Goal: Information Seeking & Learning: Find specific fact

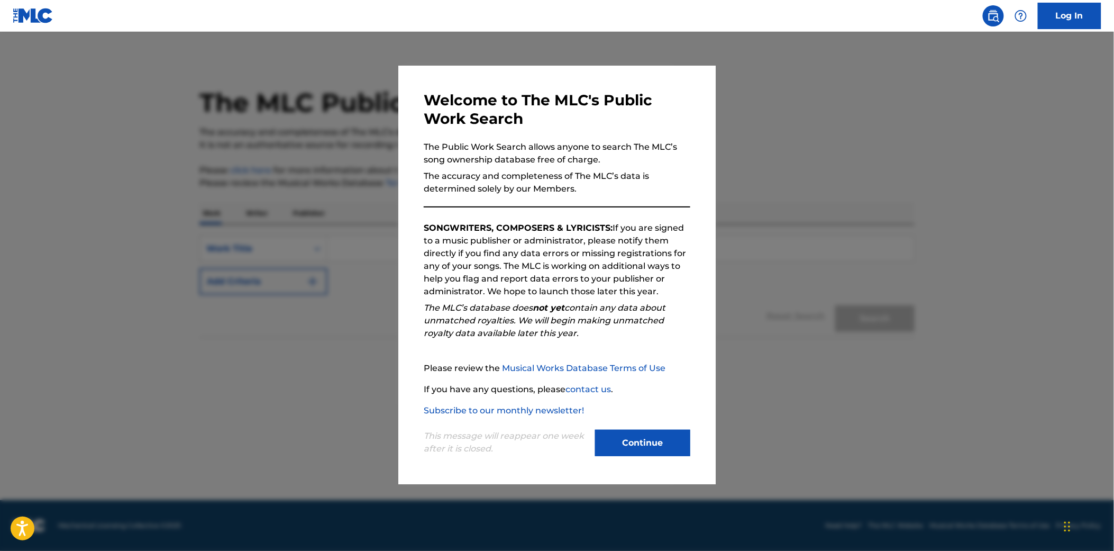
click at [601, 454] on button "Continue" at bounding box center [642, 443] width 95 height 26
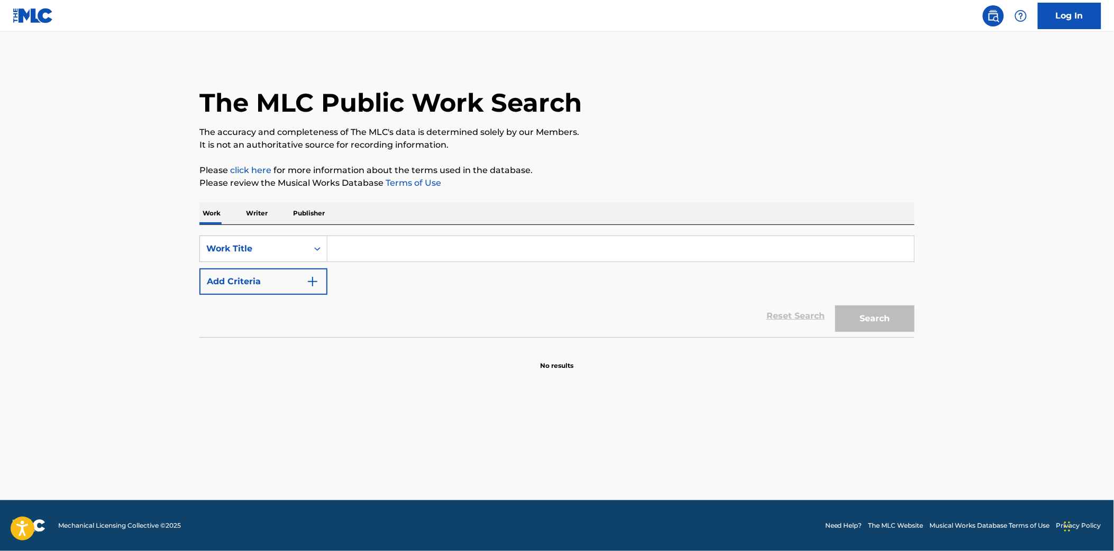
paste input "So Amazing"
click at [359, 252] on input "So Amazing" at bounding box center [621, 248] width 587 height 25
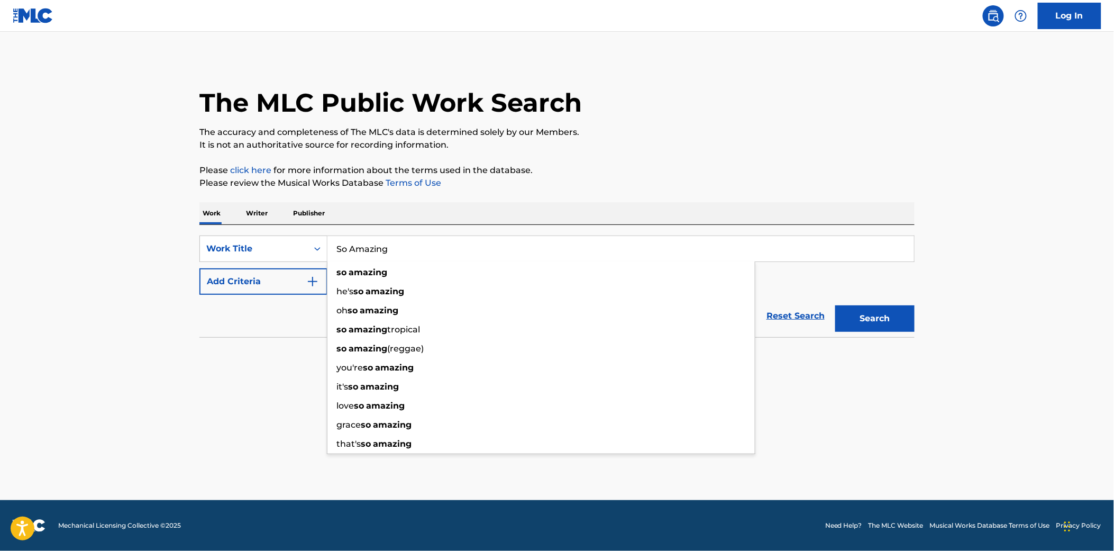
type input "So Amazing"
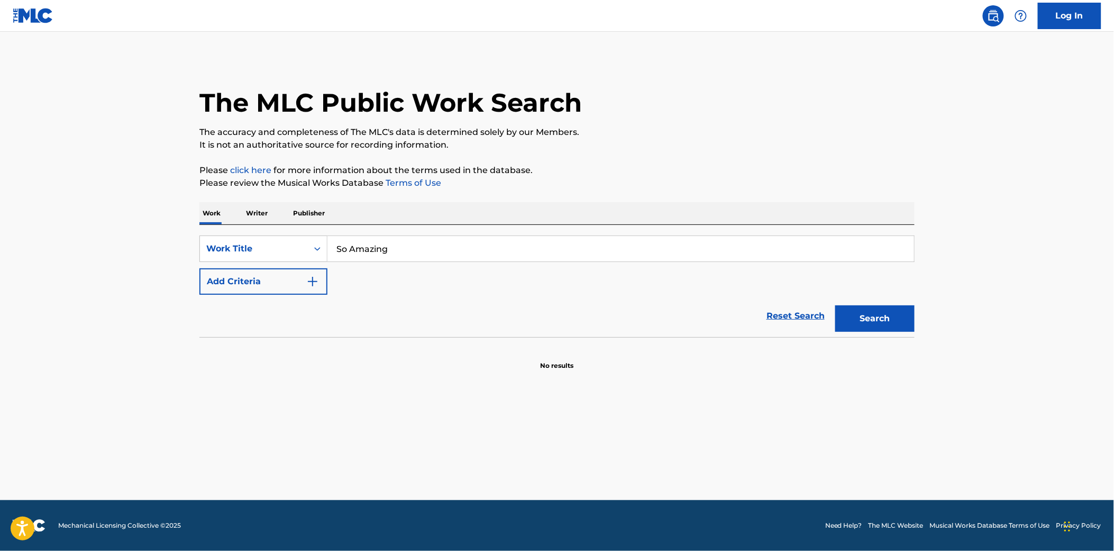
click at [286, 277] on button "Add Criteria" at bounding box center [263, 281] width 128 height 26
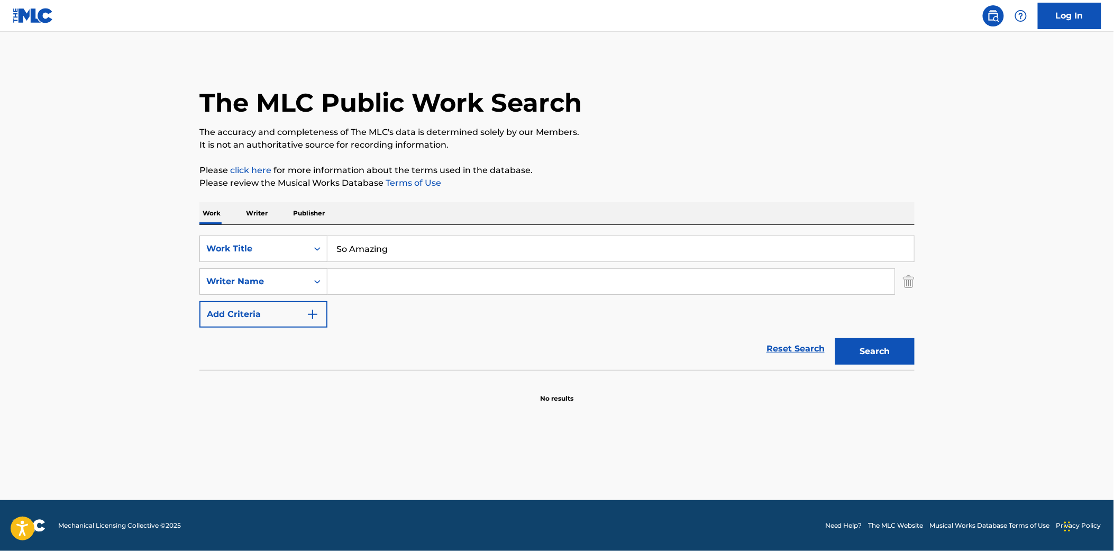
click at [350, 276] on input "Search Form" at bounding box center [611, 281] width 567 height 25
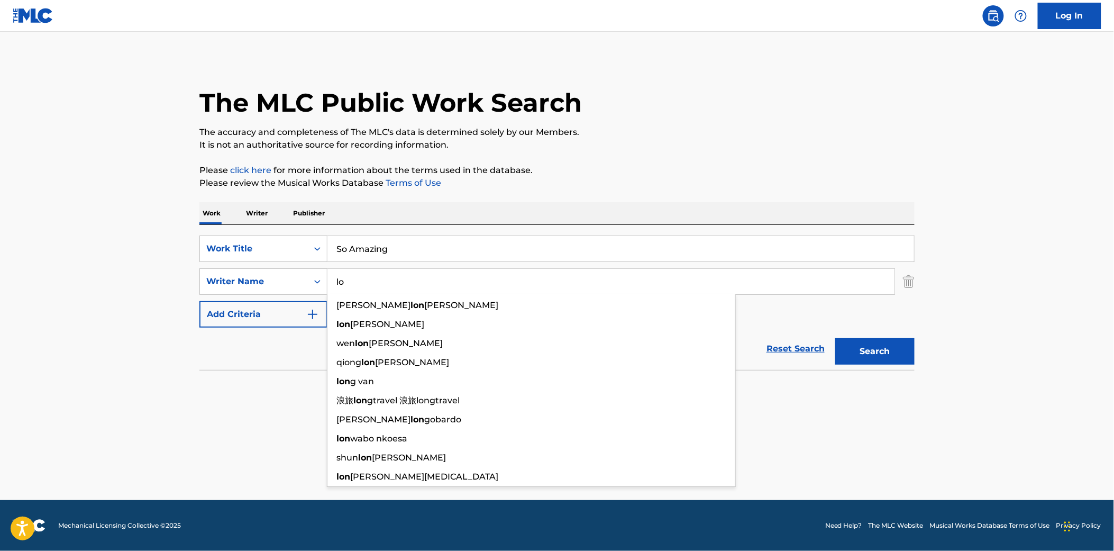
type input "l"
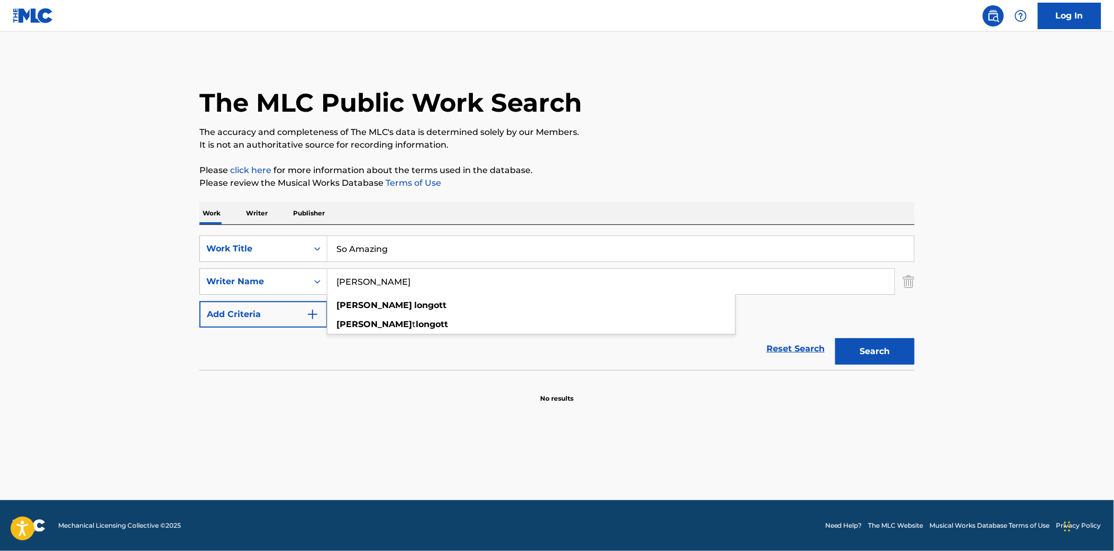
type input "[PERSON_NAME]"
click at [835, 338] on button "Search" at bounding box center [874, 351] width 79 height 26
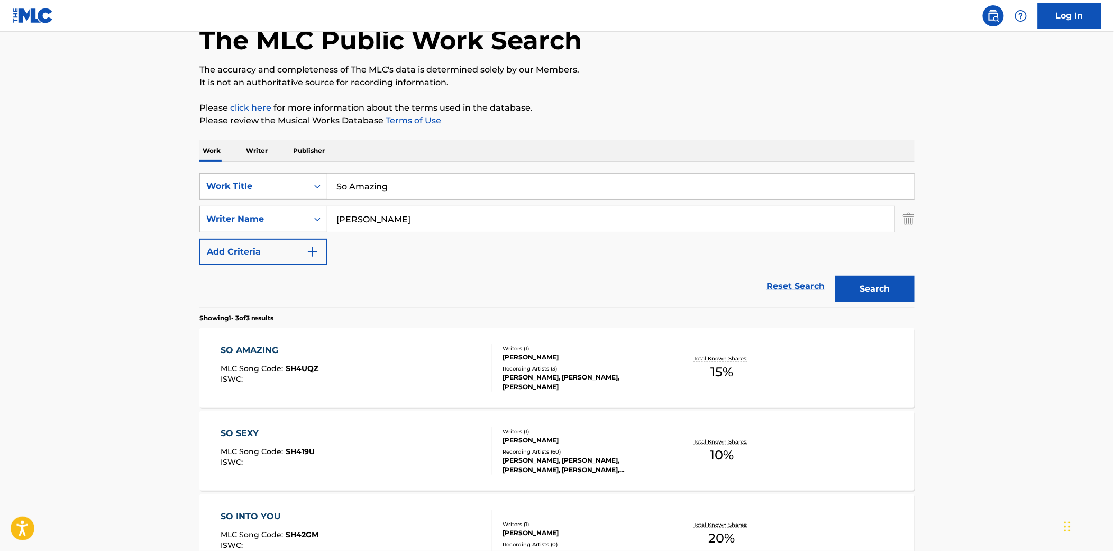
scroll to position [59, 0]
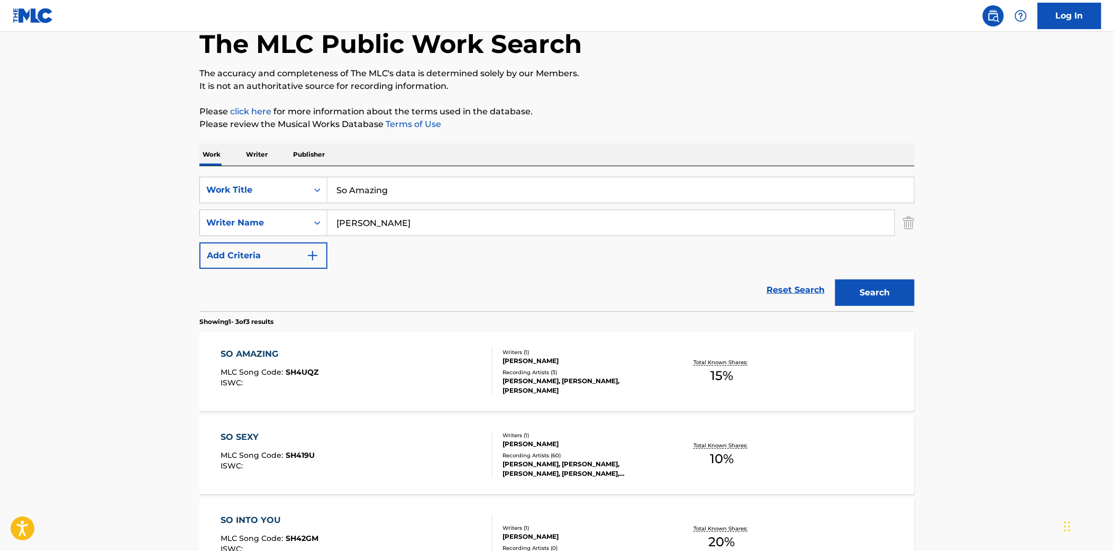
click at [377, 219] on input "[PERSON_NAME]" at bounding box center [611, 222] width 567 height 25
type input "[PERSON_NAME]"
click at [835, 279] on button "Search" at bounding box center [874, 292] width 79 height 26
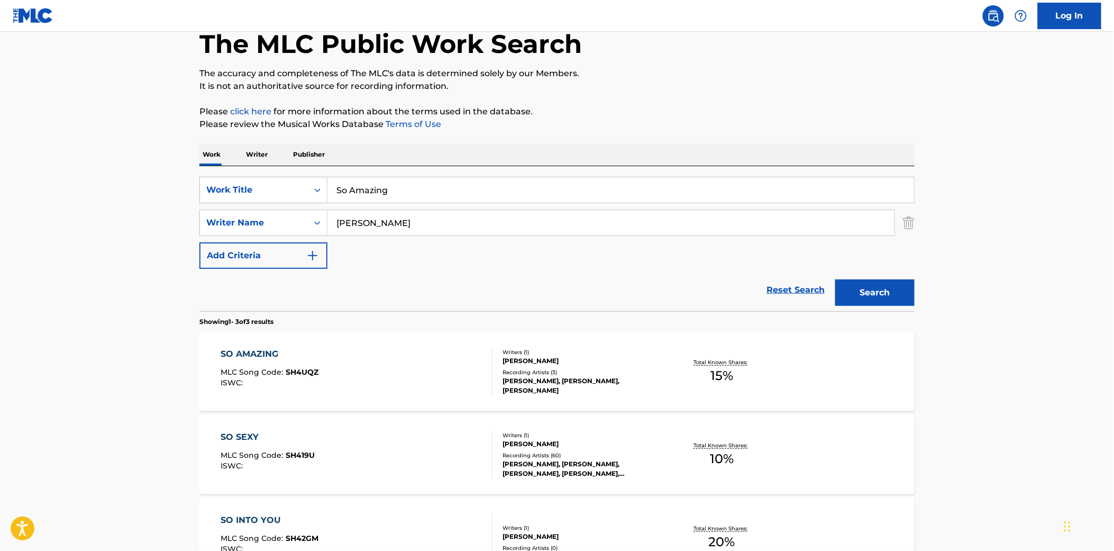
scroll to position [0, 0]
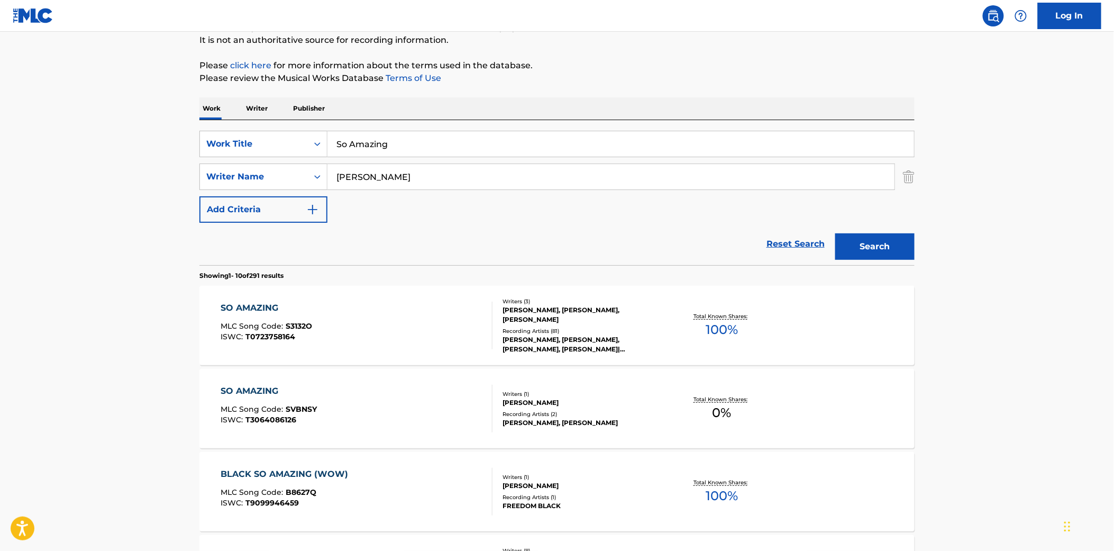
scroll to position [106, 0]
click at [335, 323] on div "SO AMAZING MLC Song Code : S3132O ISWC : T0723758164" at bounding box center [357, 325] width 272 height 48
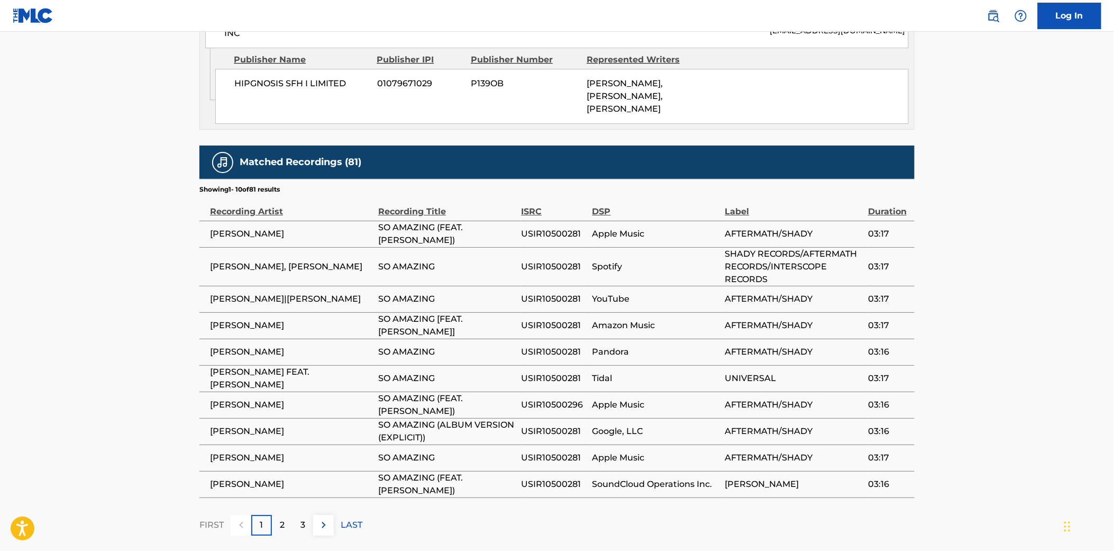
scroll to position [1418, 0]
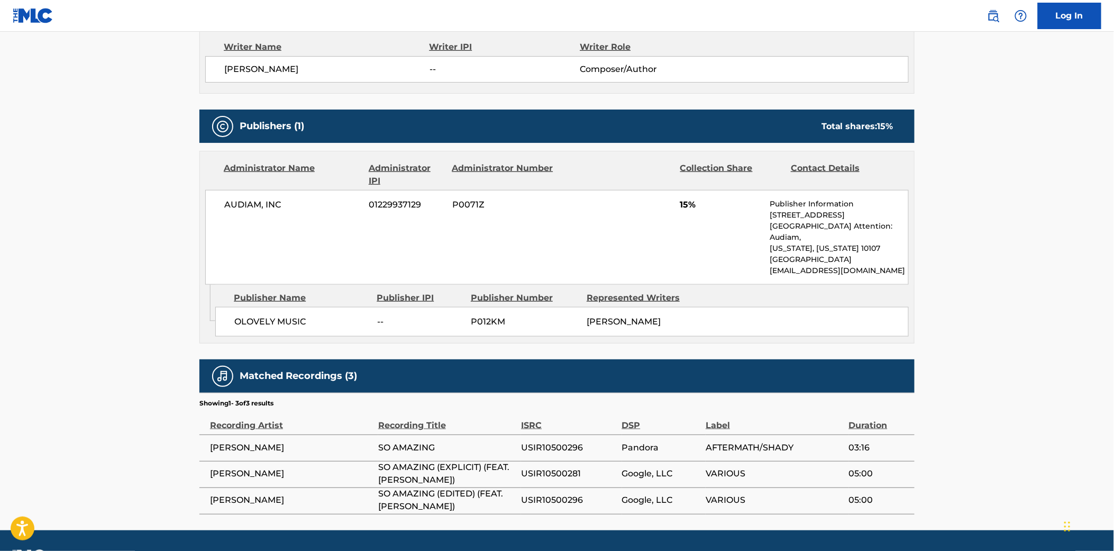
scroll to position [403, 0]
